Goal: Find specific page/section: Find specific page/section

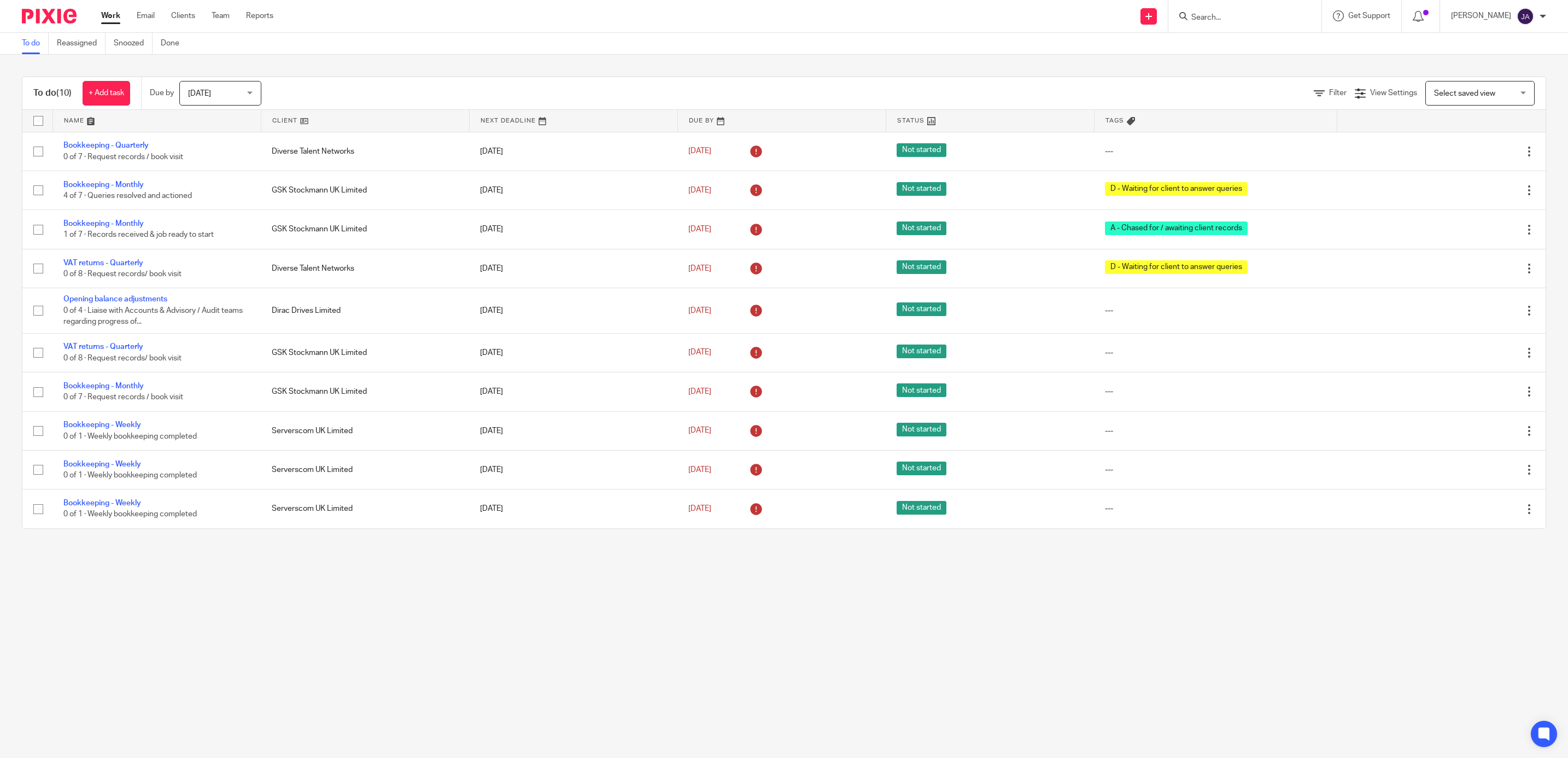
click at [1251, 9] on form at bounding box center [1248, 16] width 116 height 14
click at [1217, 22] on input "Search" at bounding box center [1239, 18] width 99 height 10
click at [194, 16] on link "Clients" at bounding box center [183, 16] width 24 height 11
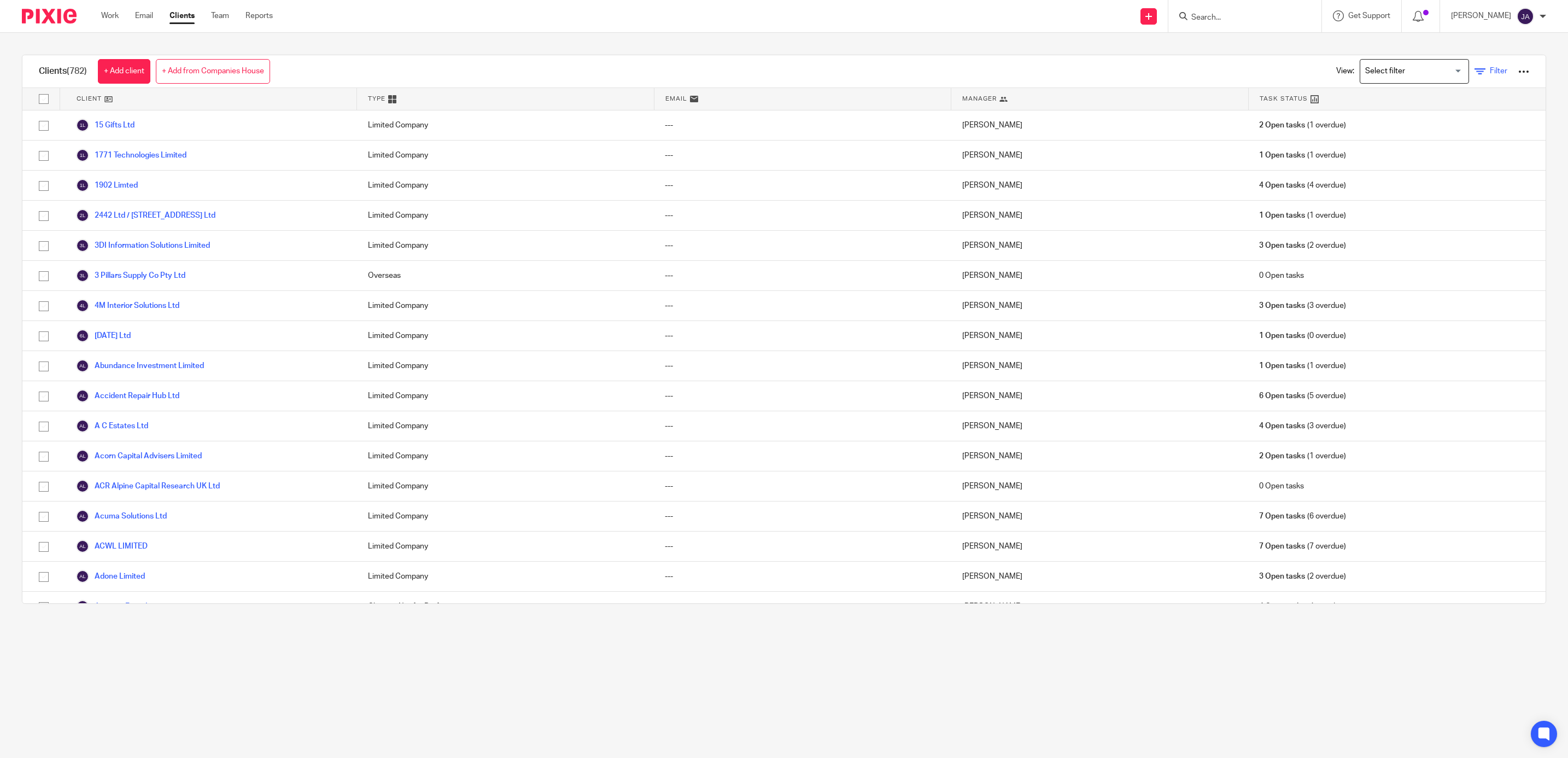
click at [1475, 67] on icon at bounding box center [1480, 72] width 11 height 11
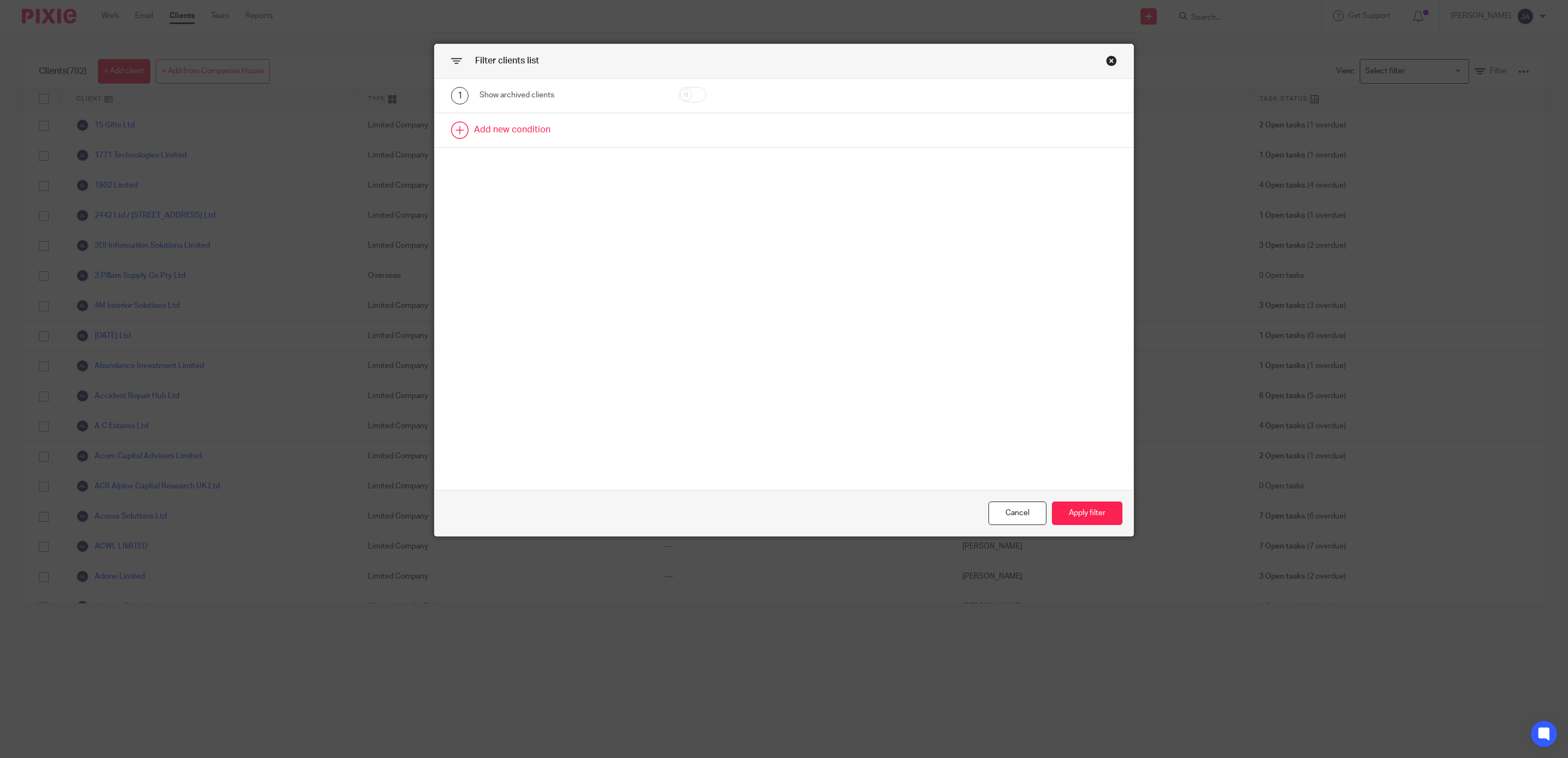
click at [492, 125] on link at bounding box center [784, 130] width 699 height 34
drag, startPoint x: 568, startPoint y: 136, endPoint x: 562, endPoint y: 138, distance: 6.3
click at [568, 136] on div "Field" at bounding box center [558, 133] width 139 height 23
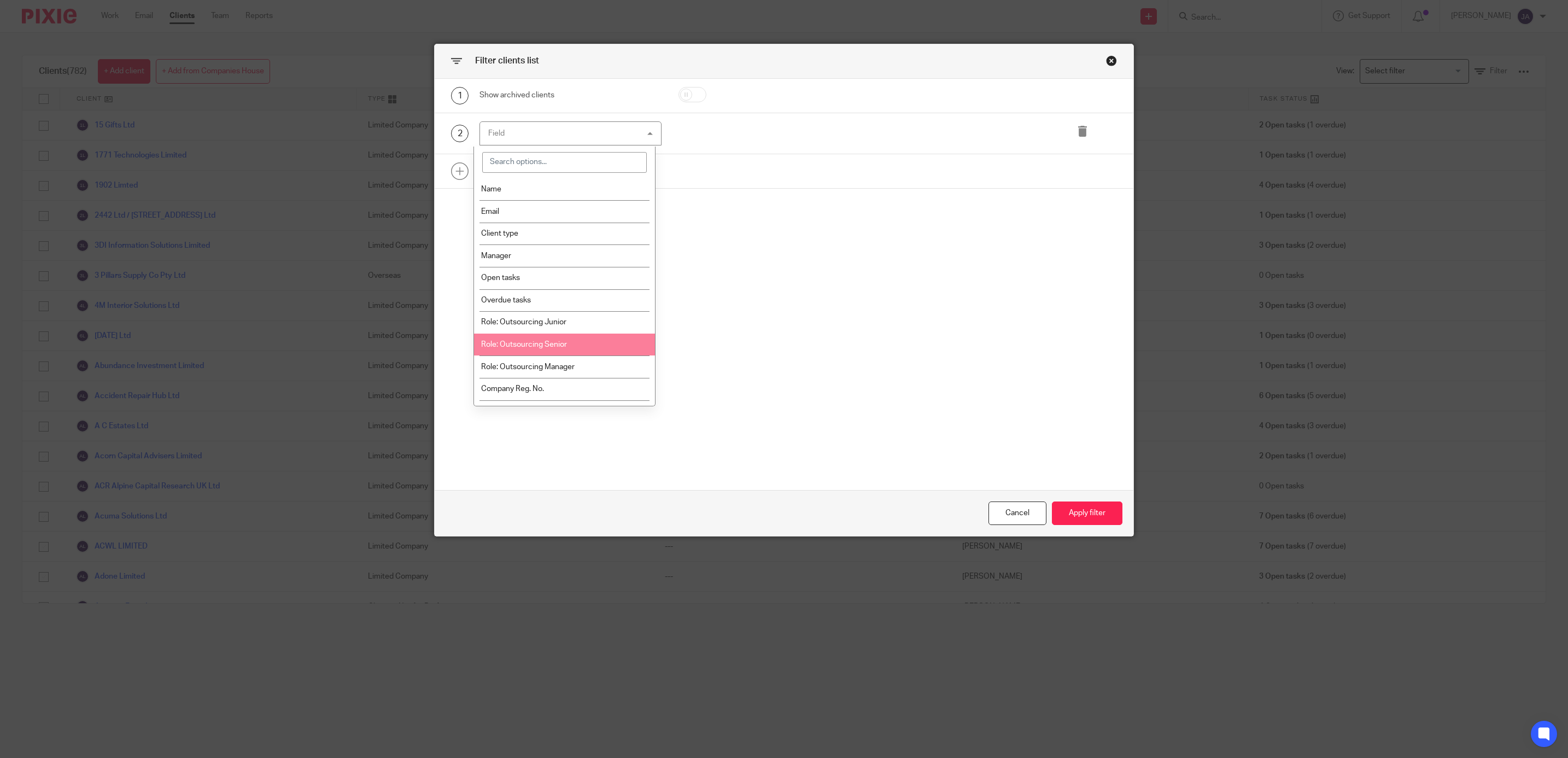
click at [566, 346] on span "Role: Outsourcing Senior" at bounding box center [524, 344] width 86 height 7
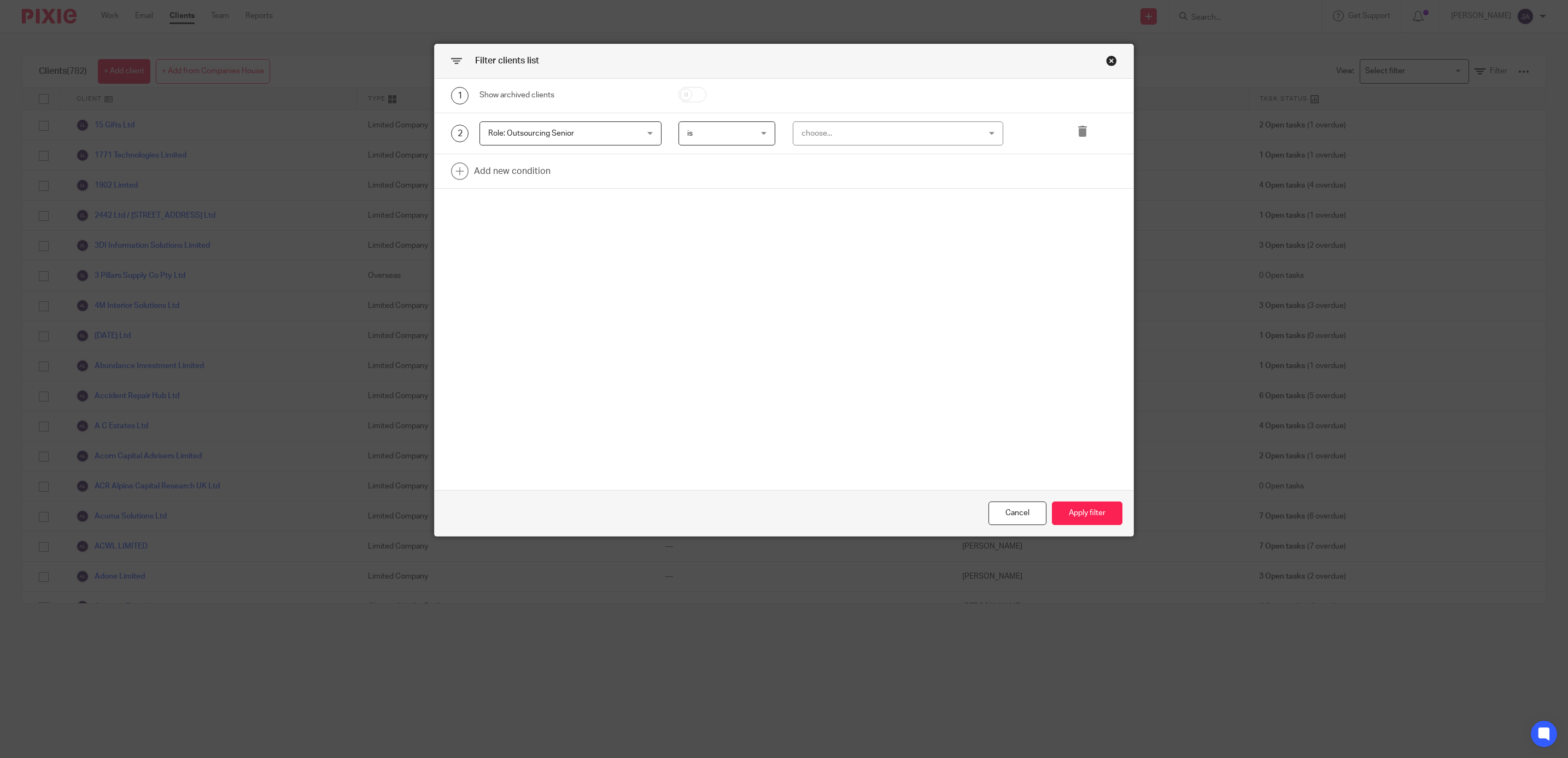
click at [853, 136] on div "choose..." at bounding box center [882, 133] width 162 height 23
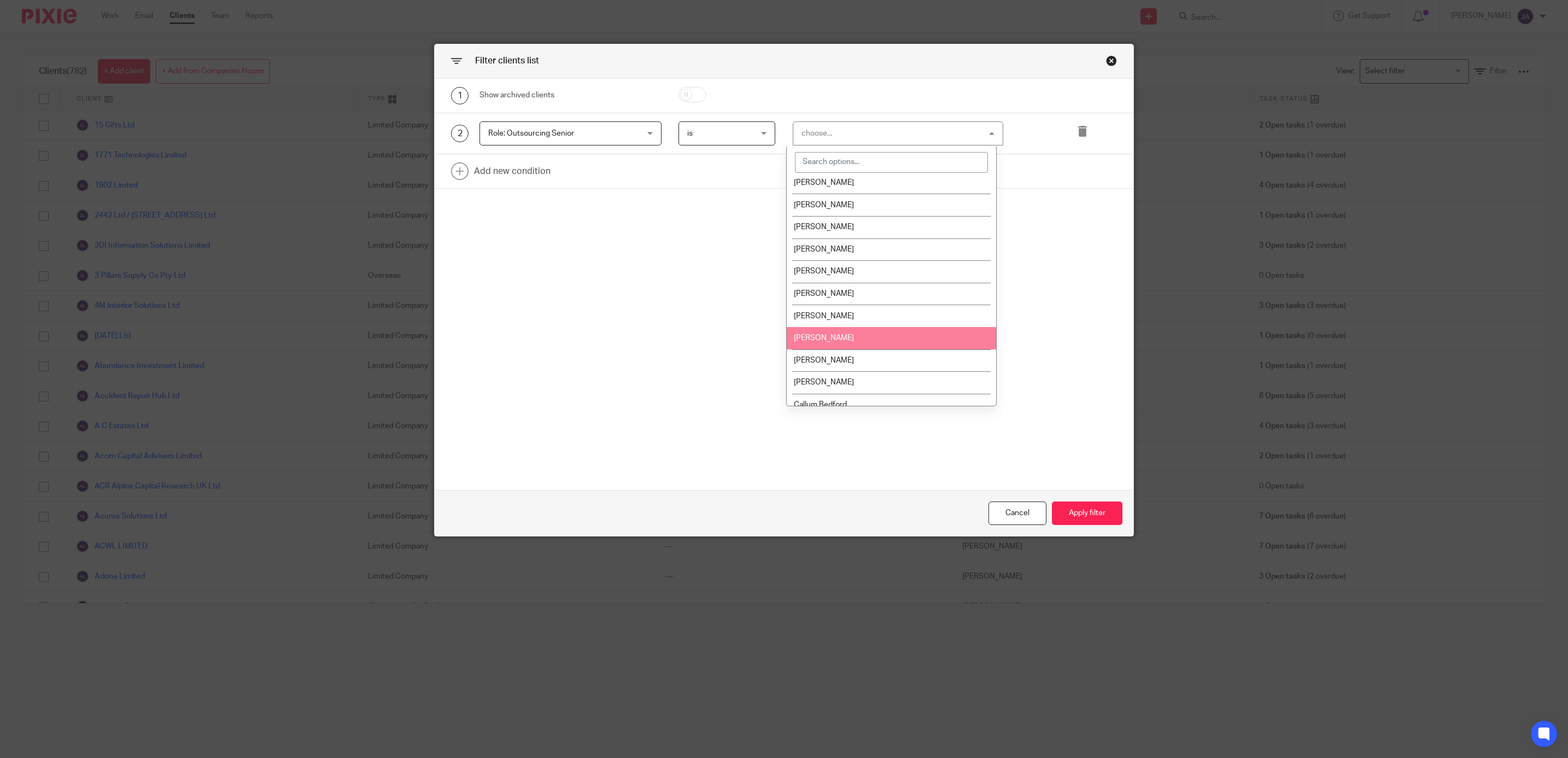
scroll to position [109, 0]
click at [847, 344] on span "Callum Bedford" at bounding box center [820, 346] width 53 height 7
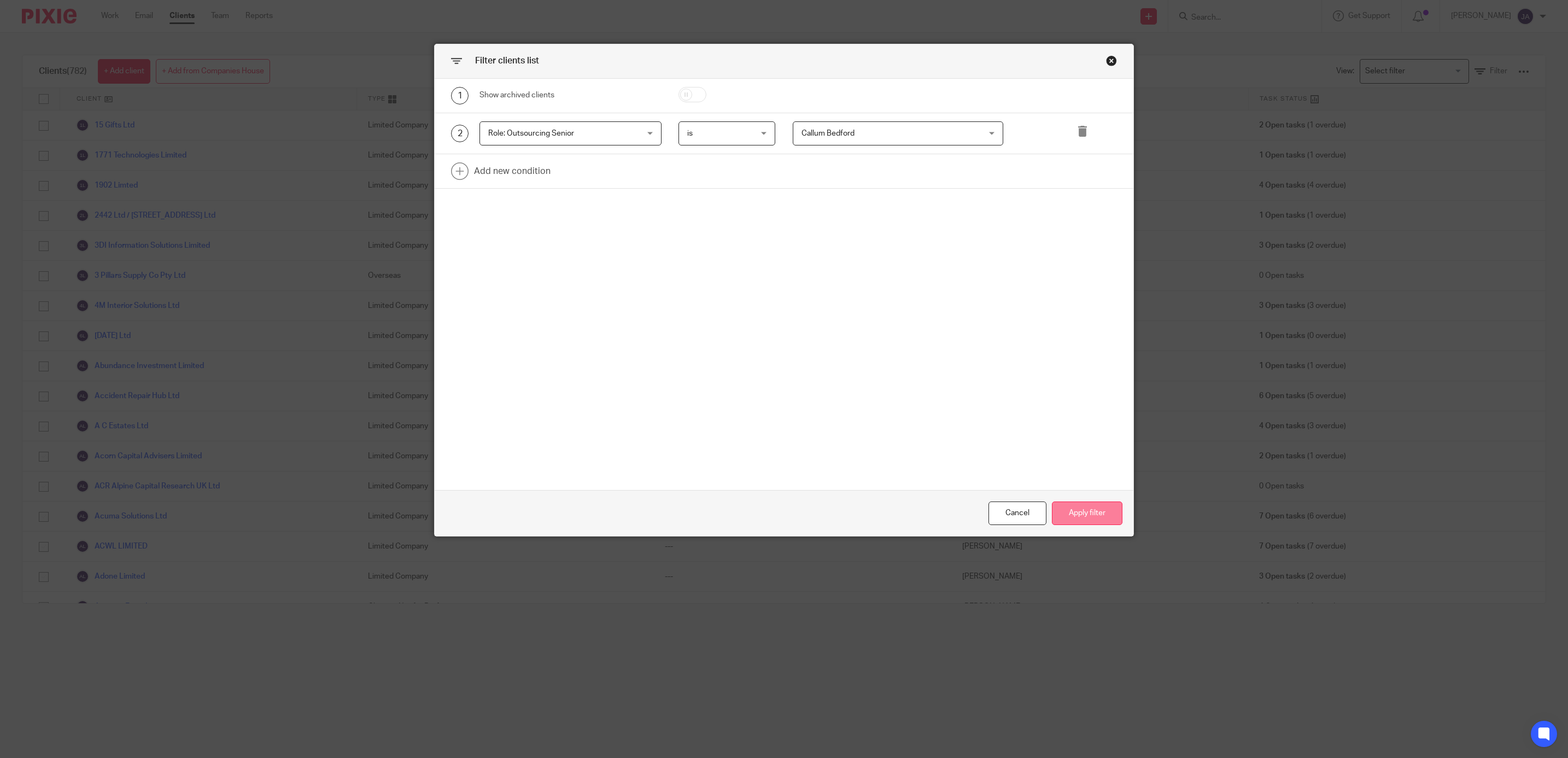
click at [1080, 510] on button "Apply filter" at bounding box center [1087, 512] width 70 height 23
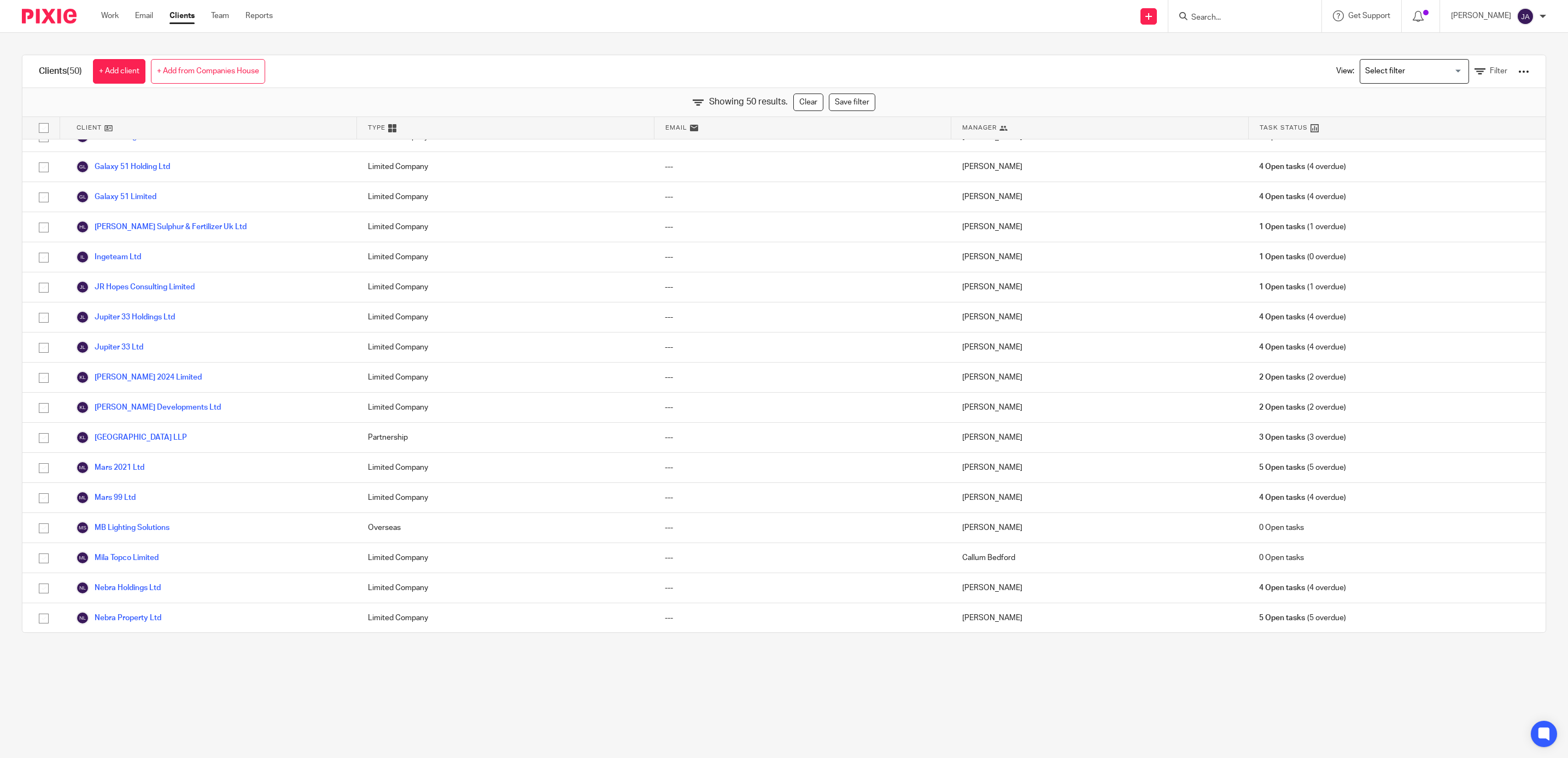
scroll to position [0, 0]
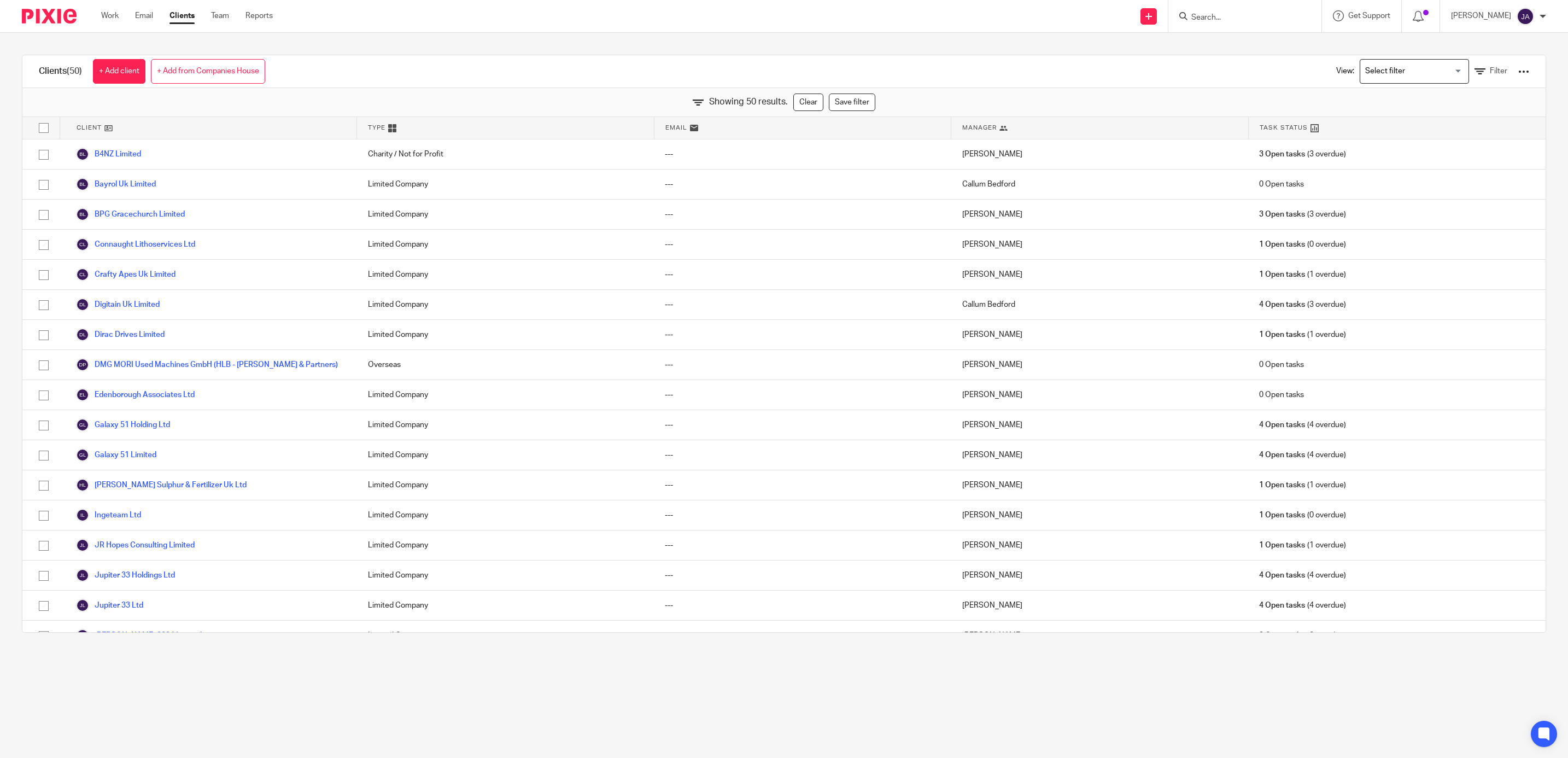
click at [1430, 76] on input "Search for option" at bounding box center [1412, 71] width 102 height 19
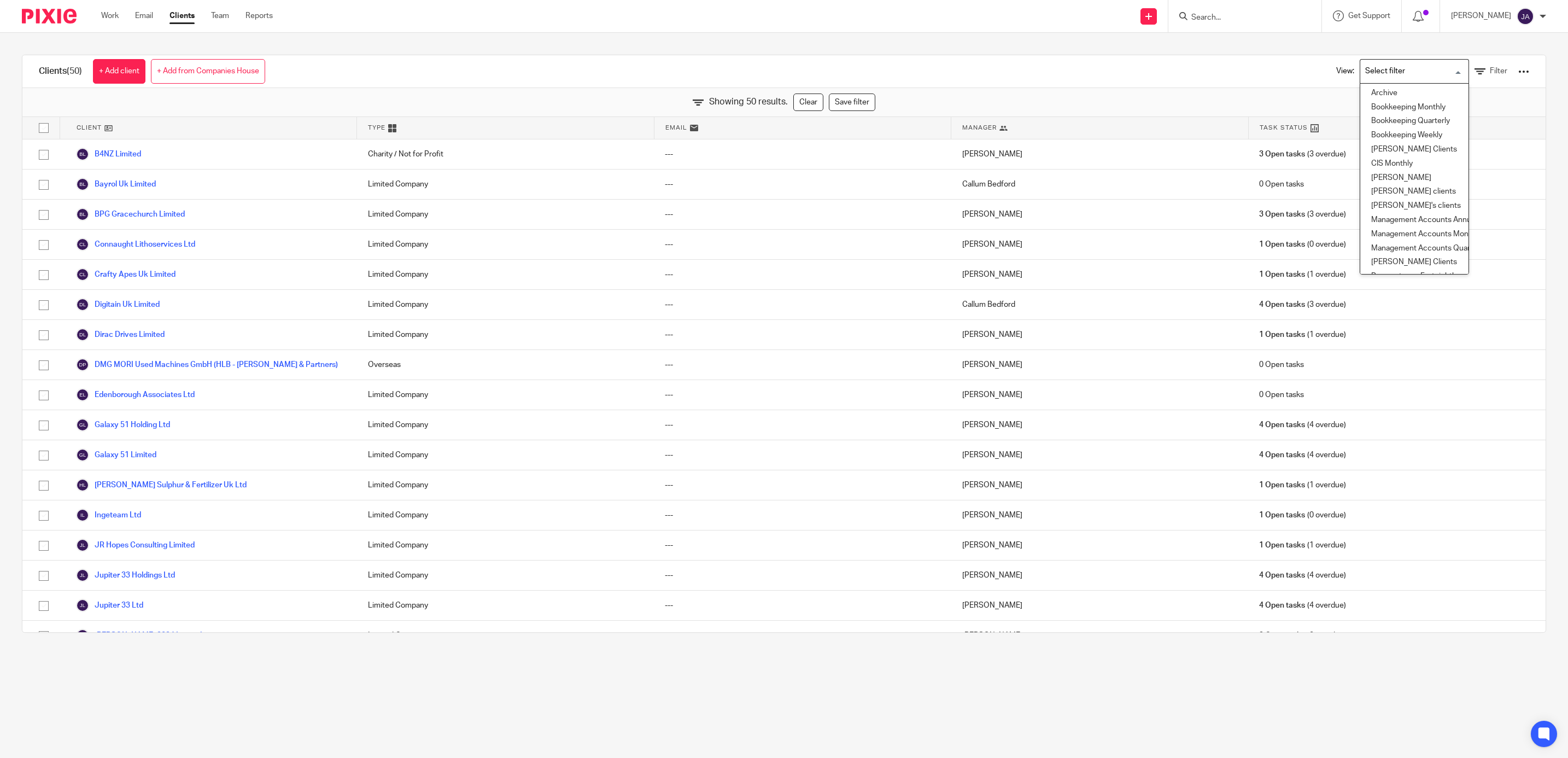
click at [1132, 90] on div "Showing 50 results. Clear Save filter" at bounding box center [784, 102] width 1524 height 29
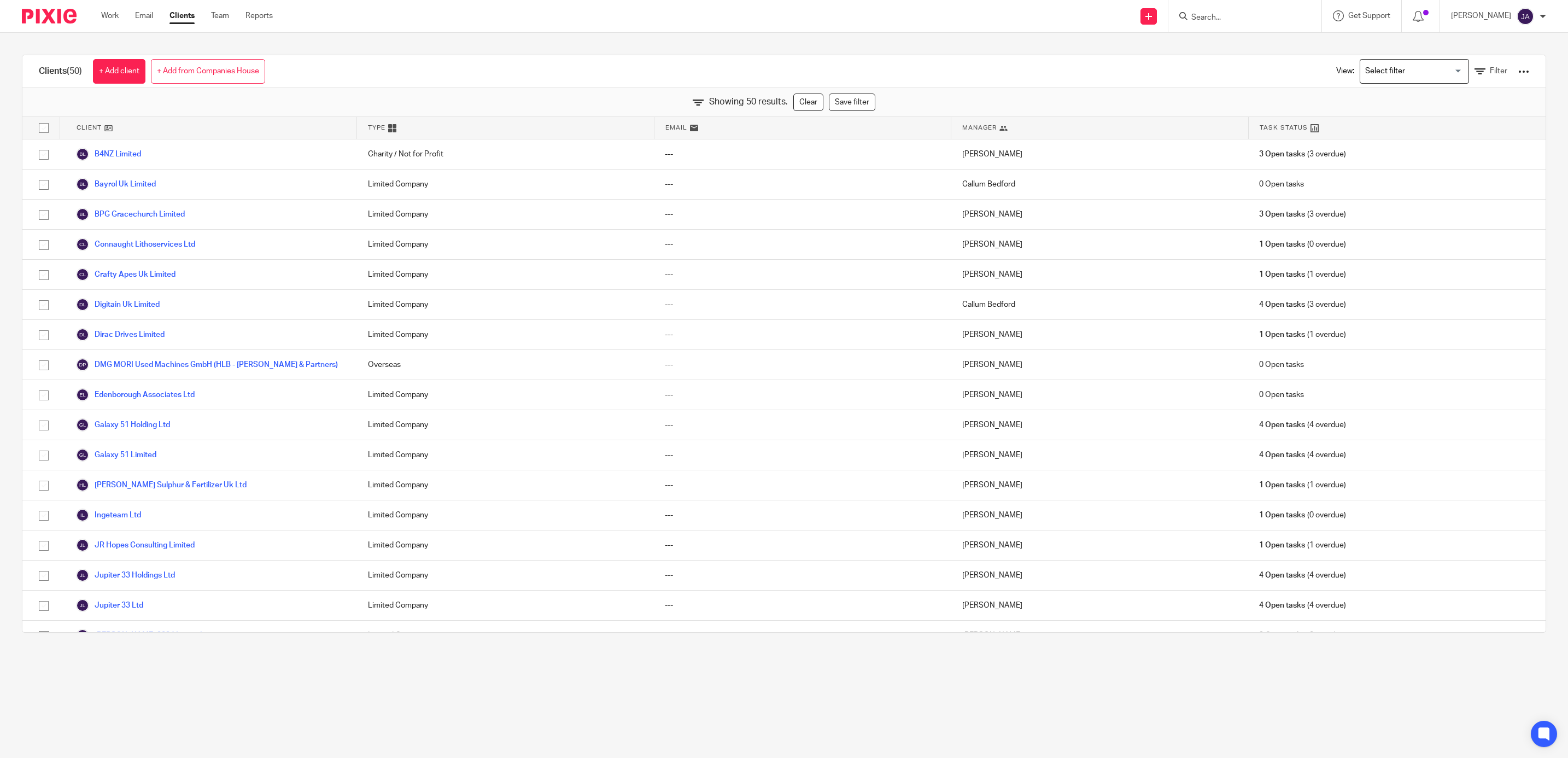
click at [1502, 79] on div "View: Loading... Filter" at bounding box center [1424, 71] width 210 height 32
click at [1518, 75] on div at bounding box center [1524, 72] width 11 height 11
click at [1535, 342] on div "Clients (50) + Add client + Add from Companies House View: Loading... Filter Sh…" at bounding box center [784, 343] width 1568 height 621
